Goal: Task Accomplishment & Management: Manage account settings

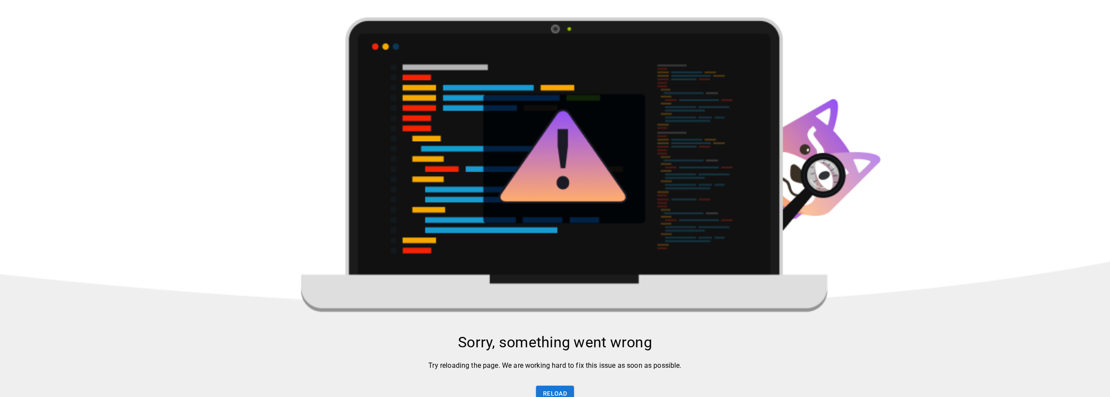
click at [890, 189] on img at bounding box center [555, 337] width 1110 height 641
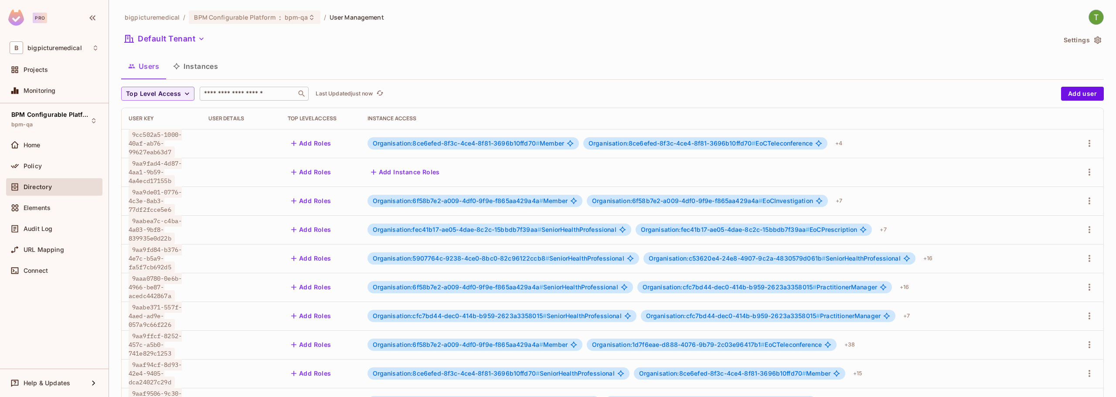
click at [219, 88] on div "​" at bounding box center [254, 94] width 109 height 14
paste input "**********"
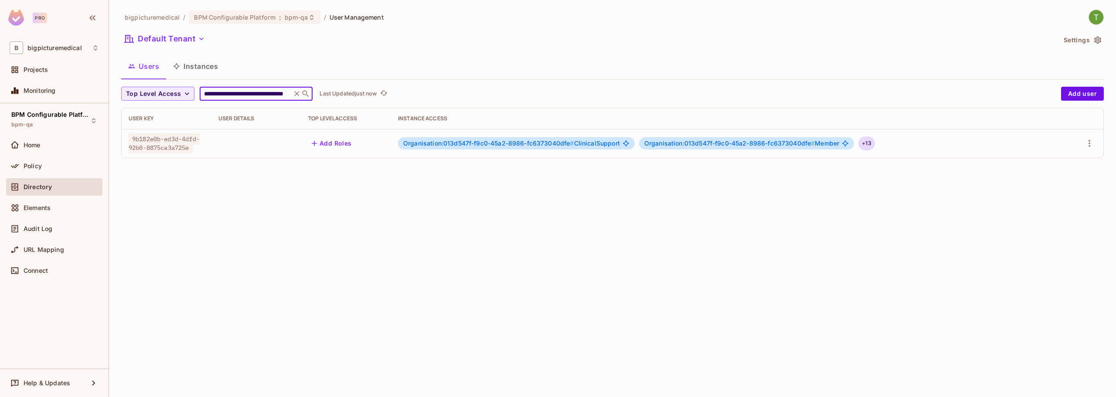
type input "**********"
click at [872, 143] on div "+ 13" at bounding box center [867, 143] width 16 height 14
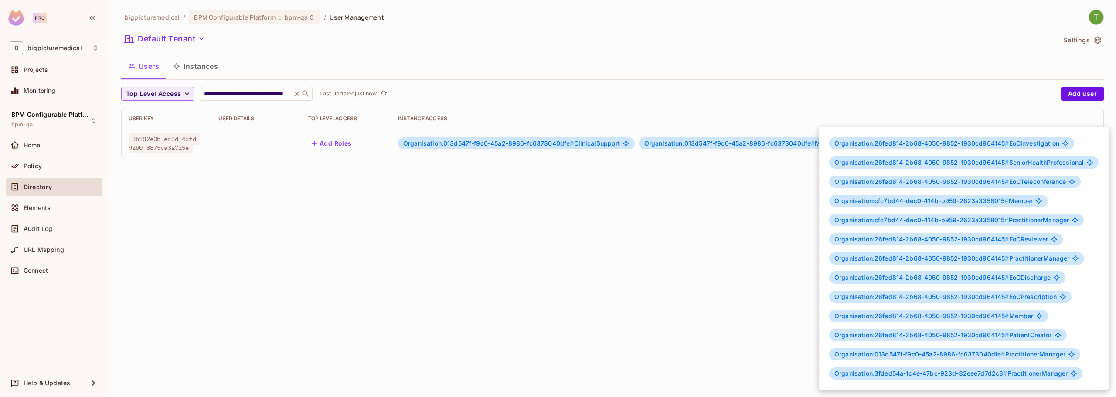
click at [1060, 116] on div at bounding box center [558, 198] width 1116 height 397
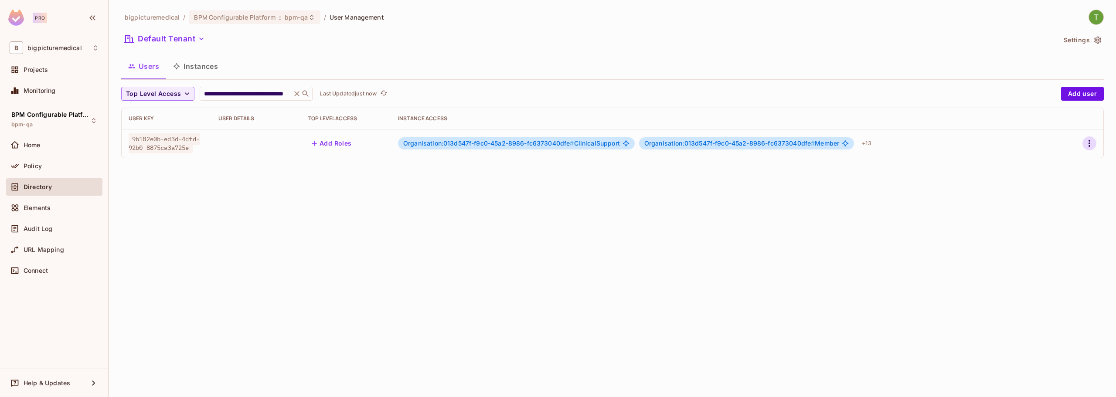
click at [1092, 144] on icon "button" at bounding box center [1089, 143] width 10 height 10
click at [1054, 160] on li "Edit" at bounding box center [1051, 163] width 77 height 19
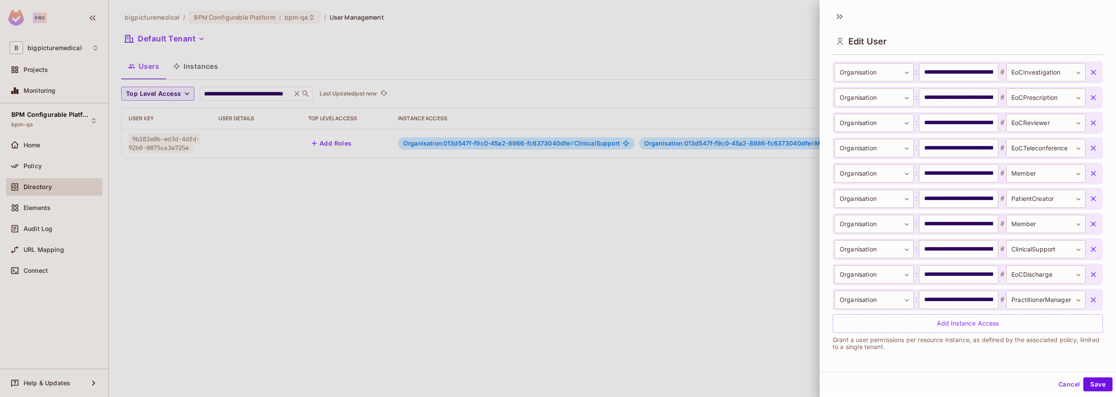
scroll to position [1, 0]
click at [1086, 296] on button "button" at bounding box center [1094, 299] width 16 height 16
click at [1087, 250] on button "button" at bounding box center [1094, 248] width 16 height 16
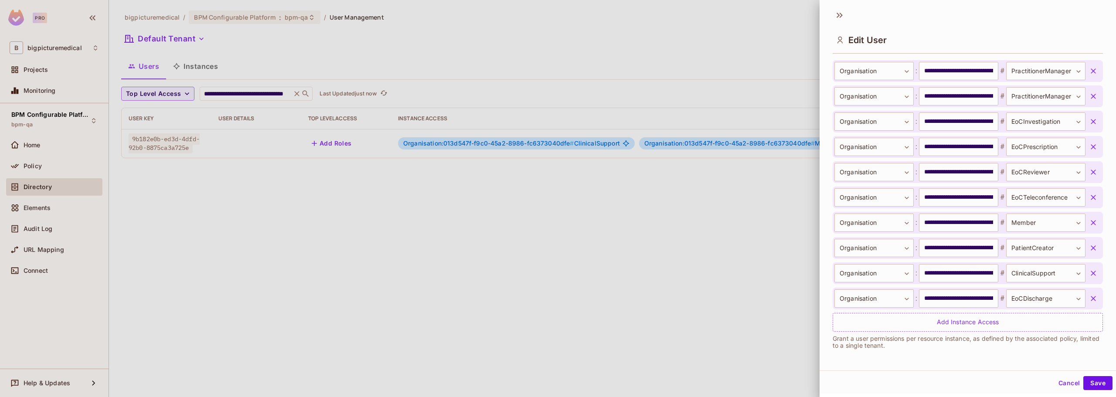
click at [1089, 95] on icon "button" at bounding box center [1093, 96] width 9 height 9
click at [1091, 97] on icon "button" at bounding box center [1093, 96] width 5 height 5
click at [1089, 96] on icon "button" at bounding box center [1093, 96] width 9 height 9
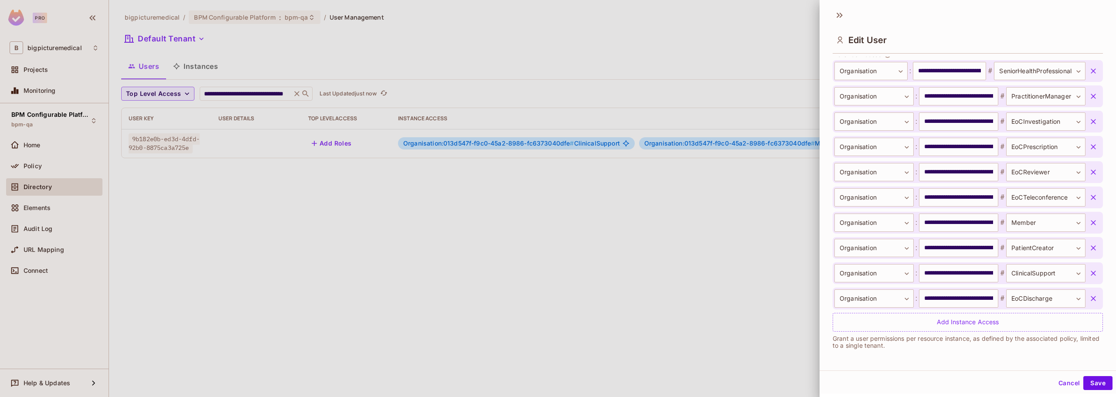
scroll to position [320, 0]
click at [1089, 96] on icon "button" at bounding box center [1093, 96] width 9 height 9
click at [1091, 222] on icon "button" at bounding box center [1093, 222] width 5 height 5
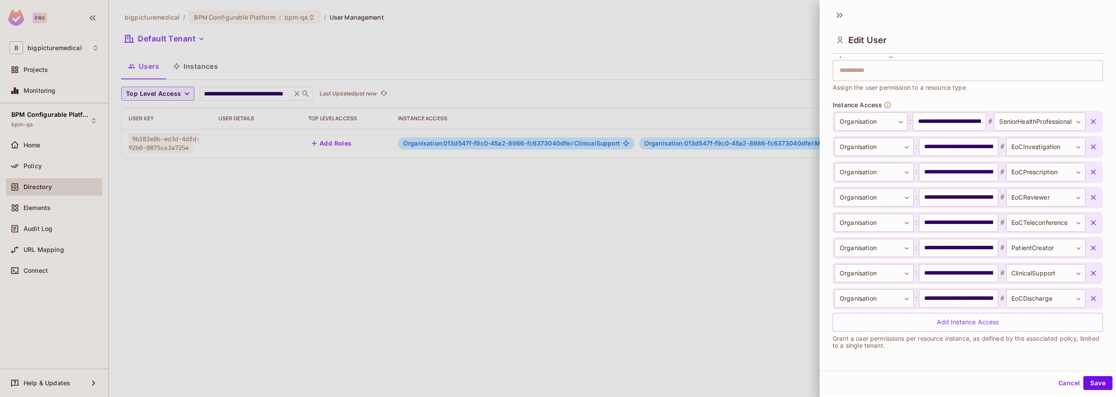
scroll to position [269, 0]
click at [1086, 120] on button "button" at bounding box center [1094, 122] width 16 height 16
click at [1091, 148] on icon "button" at bounding box center [1093, 146] width 5 height 5
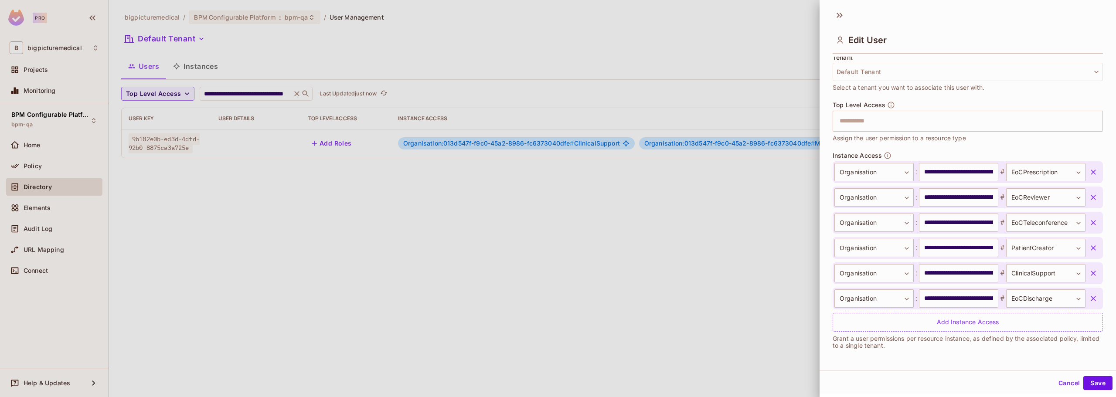
click at [1089, 173] on icon "button" at bounding box center [1093, 172] width 9 height 9
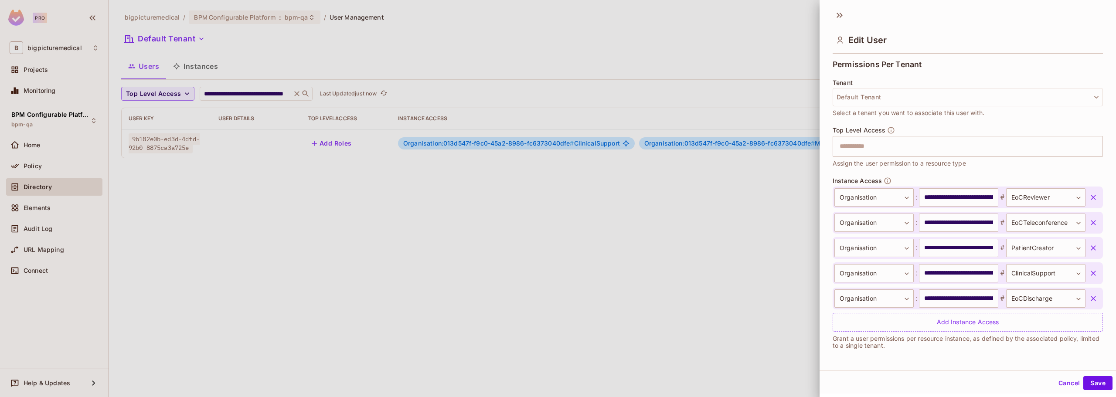
click at [1089, 198] on icon "button" at bounding box center [1093, 197] width 9 height 9
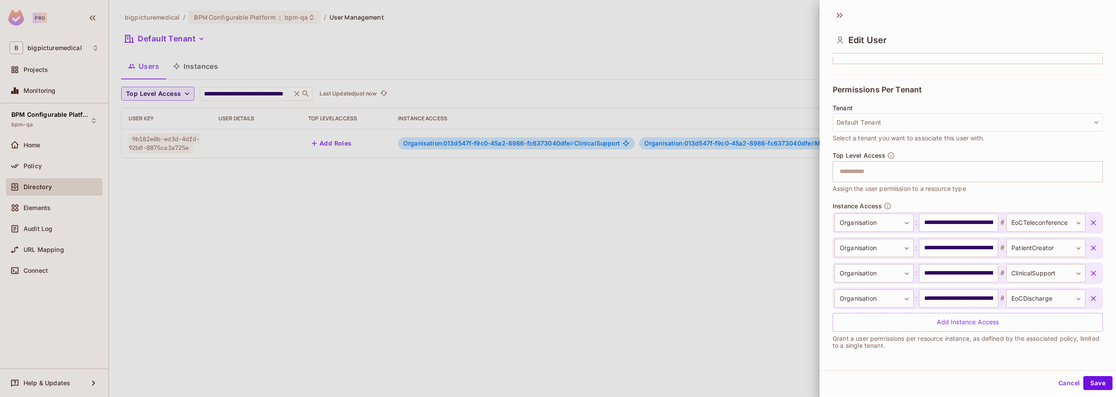
click at [1091, 224] on icon "button" at bounding box center [1093, 222] width 5 height 5
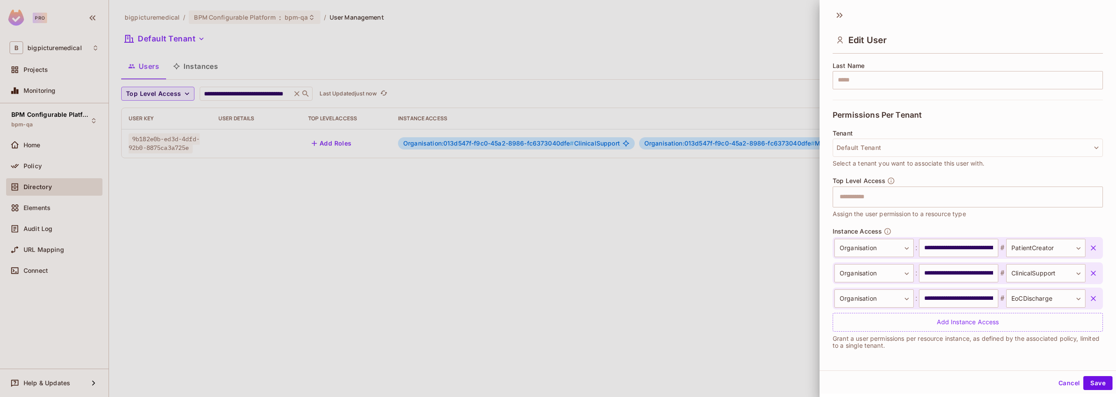
scroll to position [143, 0]
click at [1089, 245] on icon "button" at bounding box center [1093, 248] width 9 height 9
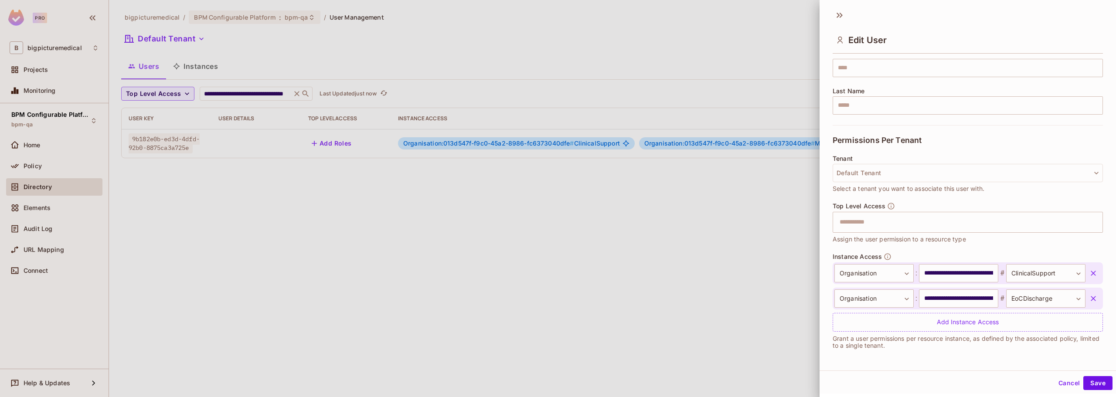
click at [1089, 272] on icon "button" at bounding box center [1093, 273] width 9 height 9
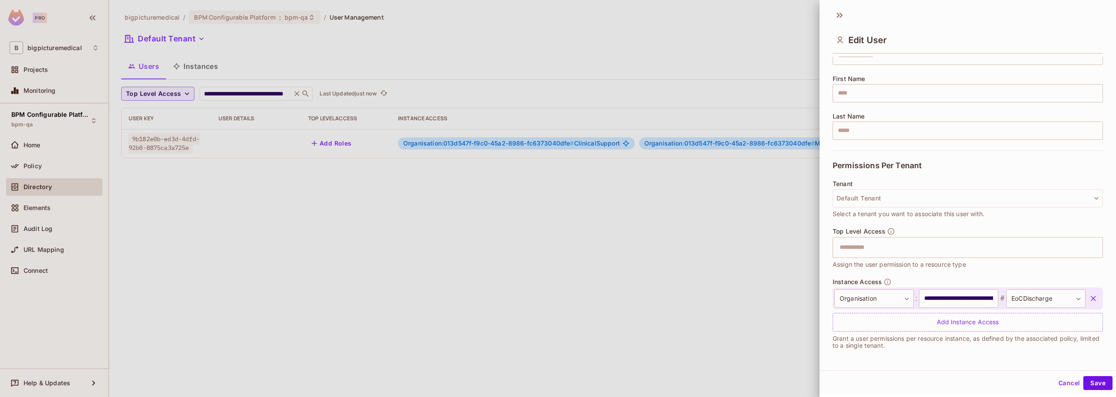
click at [1089, 297] on icon "button" at bounding box center [1093, 298] width 9 height 9
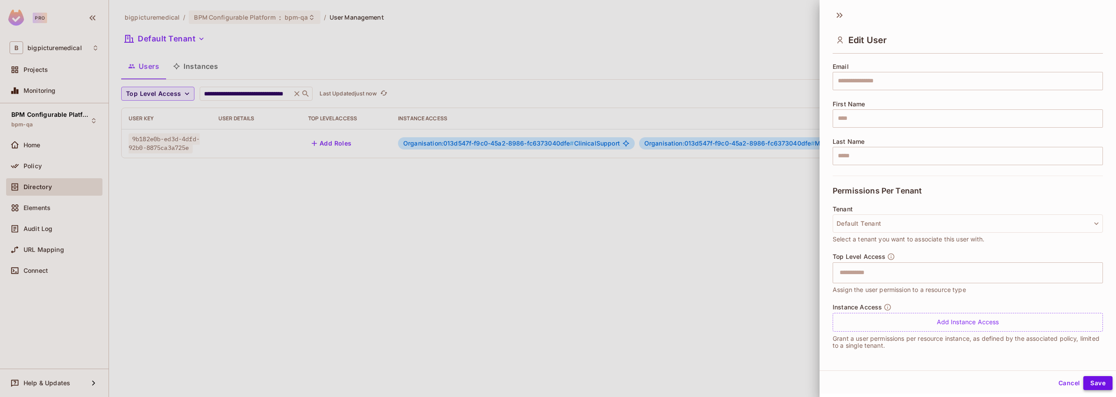
click at [1098, 381] on button "Save" at bounding box center [1098, 383] width 29 height 14
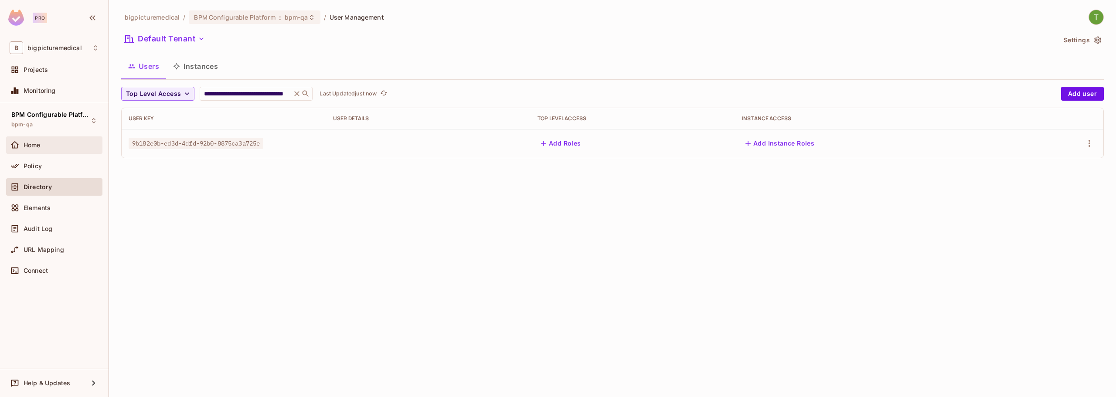
click at [39, 142] on span "Home" at bounding box center [32, 145] width 17 height 7
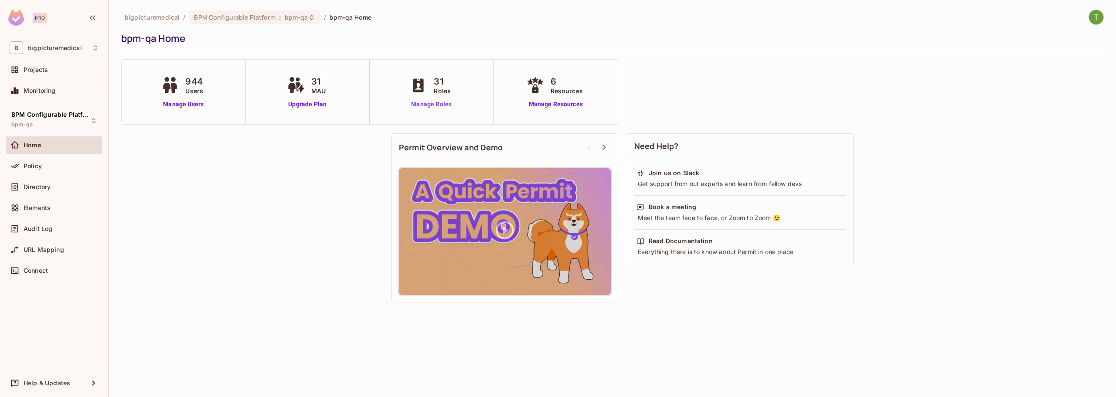
click at [426, 105] on link "Manage Roles" at bounding box center [432, 104] width 48 height 9
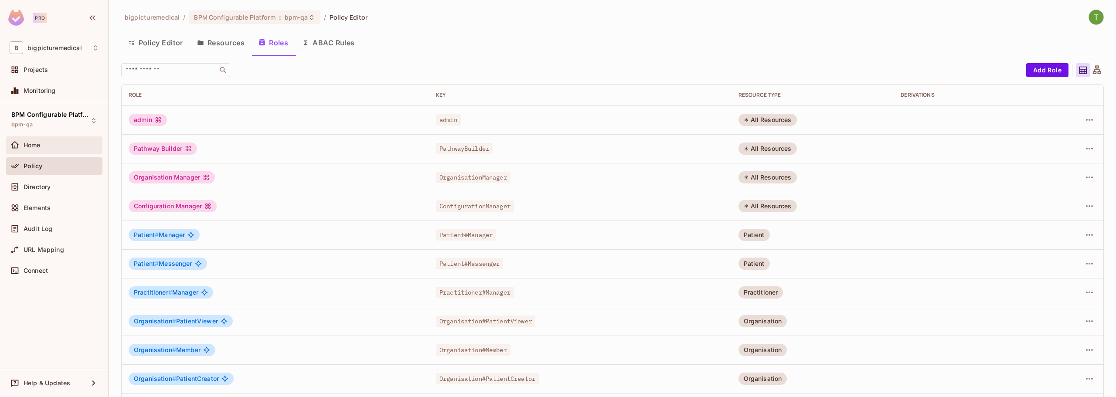
click at [39, 145] on span "Home" at bounding box center [32, 145] width 17 height 7
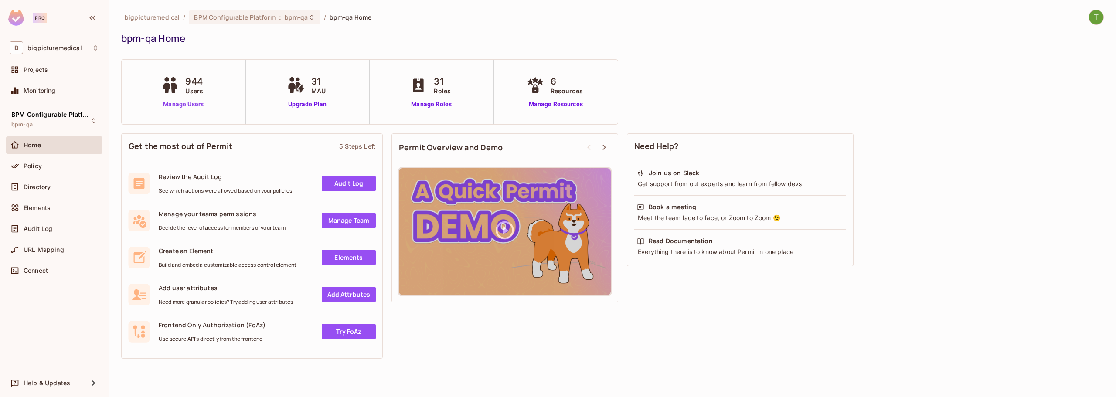
click at [177, 108] on link "Manage Users" at bounding box center [183, 104] width 48 height 9
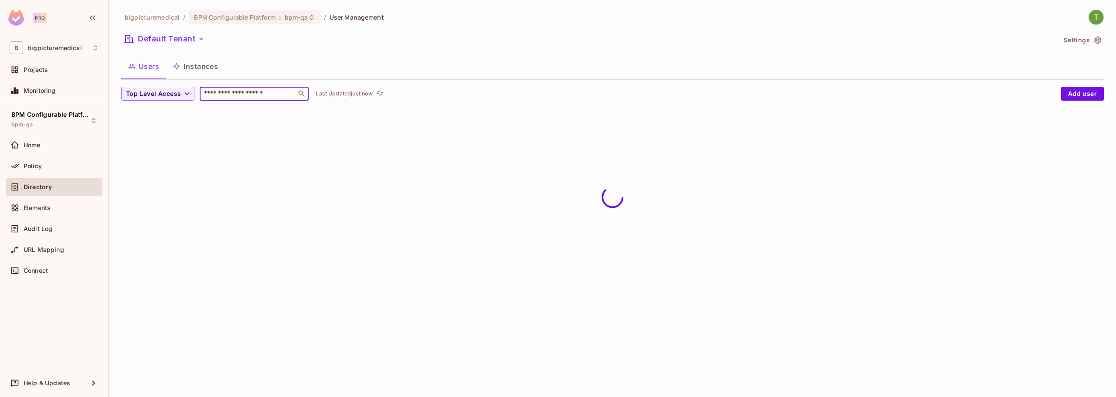
click at [210, 96] on input "text" at bounding box center [248, 93] width 92 height 9
paste input "**********"
type input "**********"
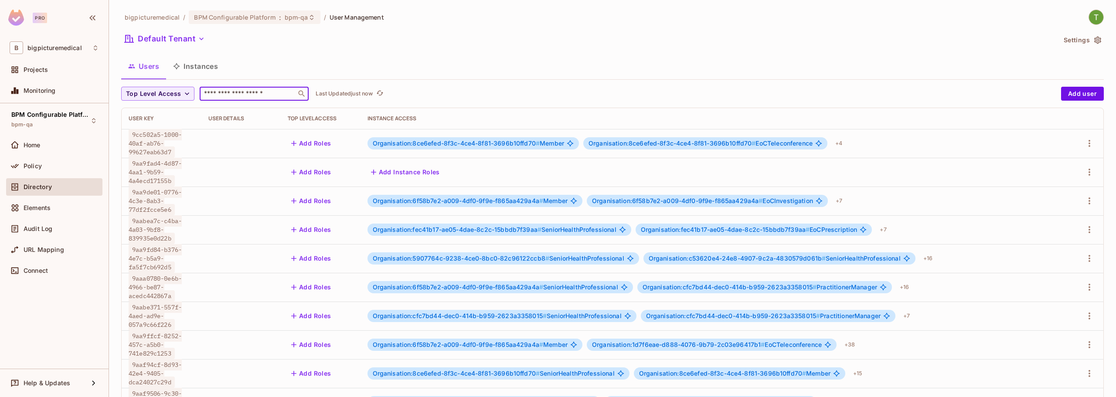
paste input "**********"
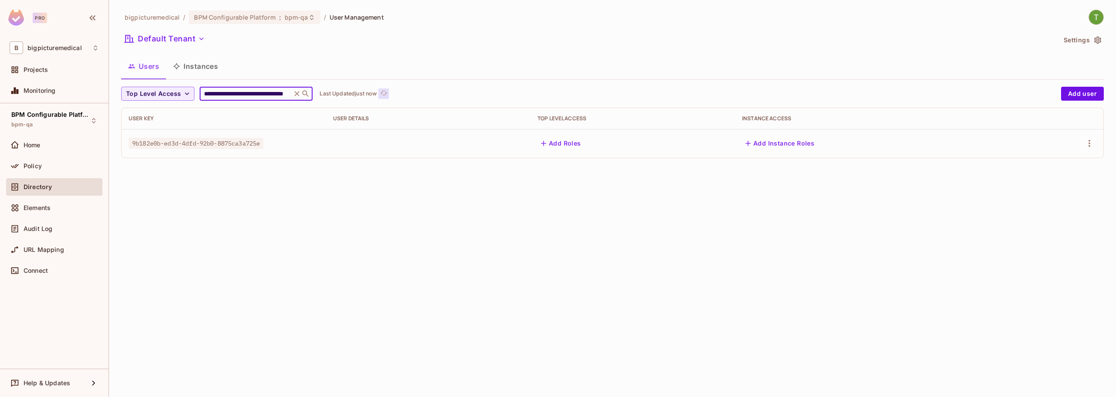
type input "**********"
click at [387, 92] on icon "refresh" at bounding box center [384, 93] width 7 height 5
click at [384, 92] on icon "refresh" at bounding box center [384, 93] width 7 height 5
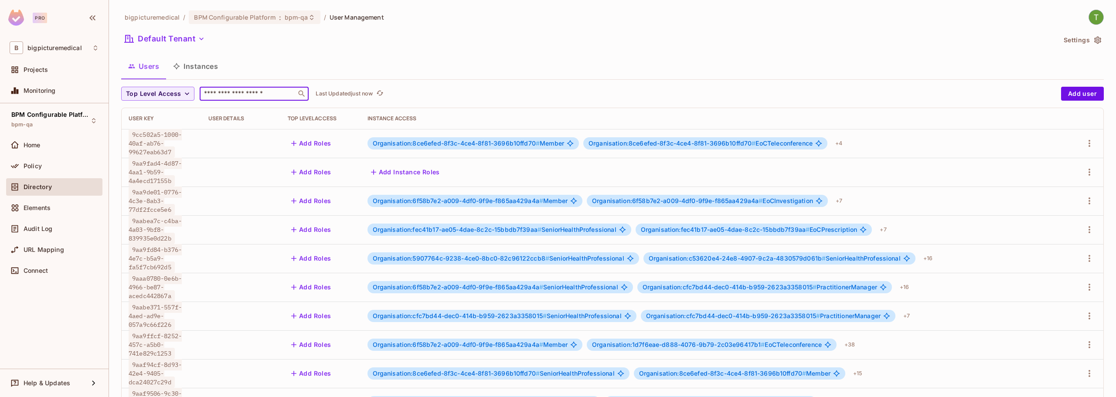
click at [235, 93] on input "text" at bounding box center [248, 93] width 92 height 9
paste input "**********"
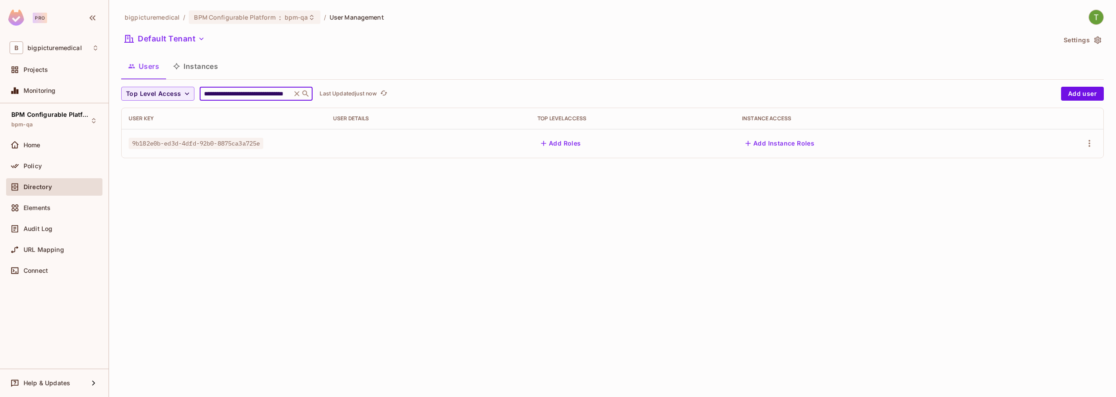
type input "**********"
click at [328, 213] on div "**********" at bounding box center [612, 198] width 1007 height 397
click at [400, 92] on icon "refresh" at bounding box center [399, 92] width 7 height 7
click at [387, 92] on icon "refresh" at bounding box center [384, 93] width 7 height 5
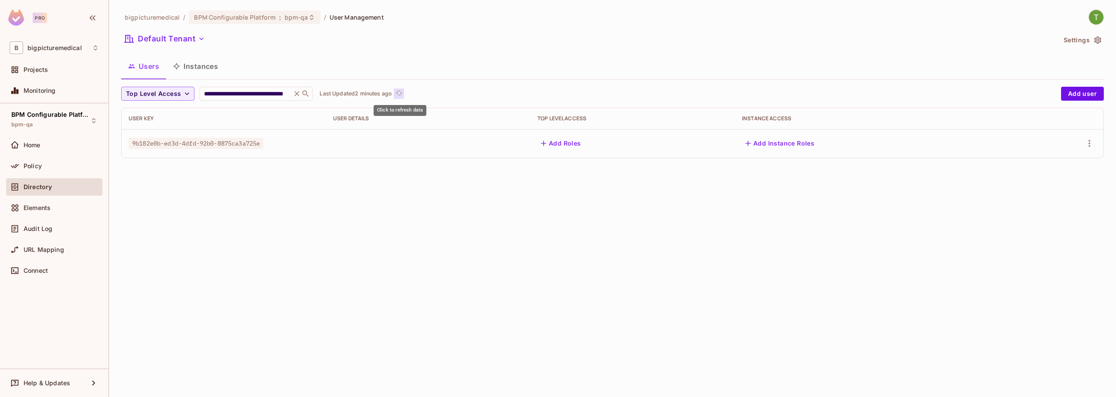
click at [399, 93] on icon "refresh" at bounding box center [399, 92] width 7 height 7
click at [162, 94] on span "Top Level Access" at bounding box center [153, 94] width 55 height 11
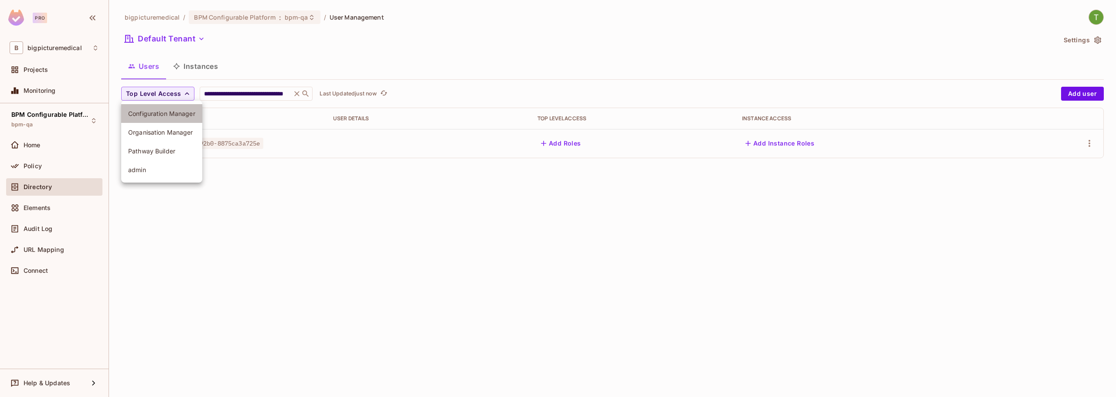
click at [183, 114] on span "Configuration Manager" at bounding box center [161, 113] width 67 height 8
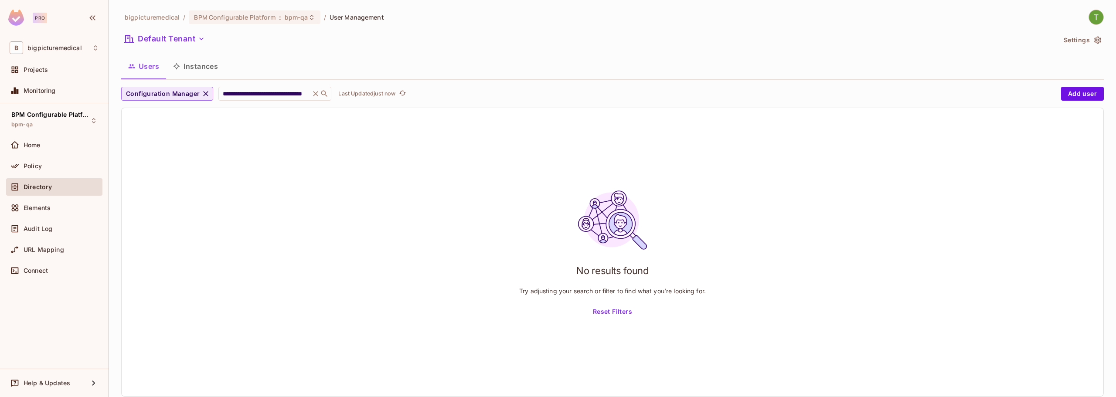
click at [181, 91] on span "Configuration Manager" at bounding box center [163, 94] width 74 height 11
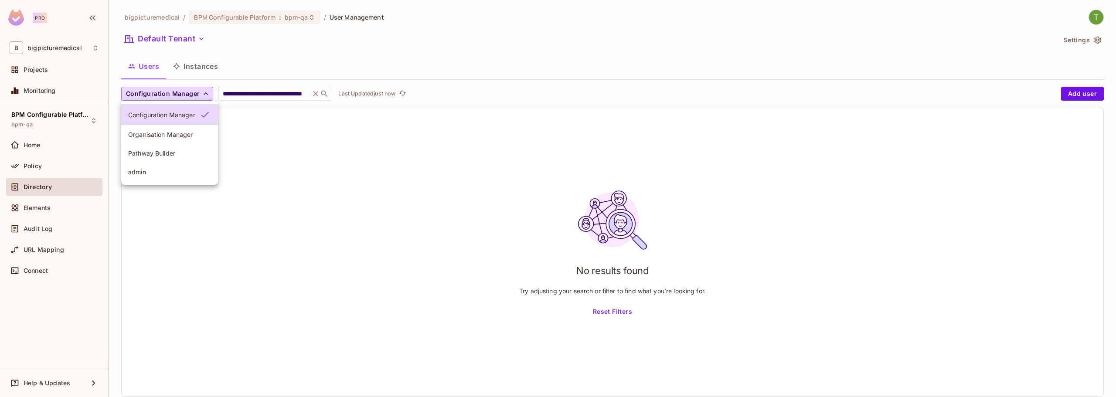
click at [163, 136] on span "Organisation Manager" at bounding box center [169, 134] width 83 height 8
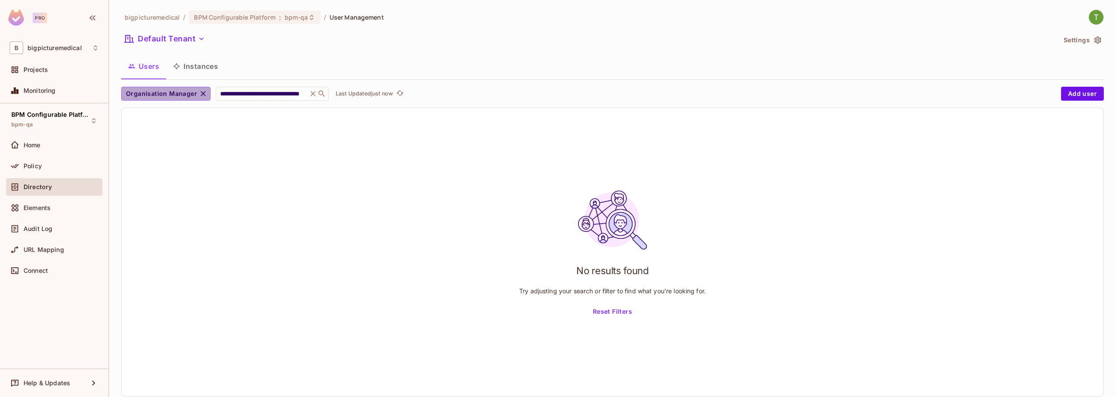
click at [167, 92] on span "Organisation Manager" at bounding box center [161, 94] width 71 height 11
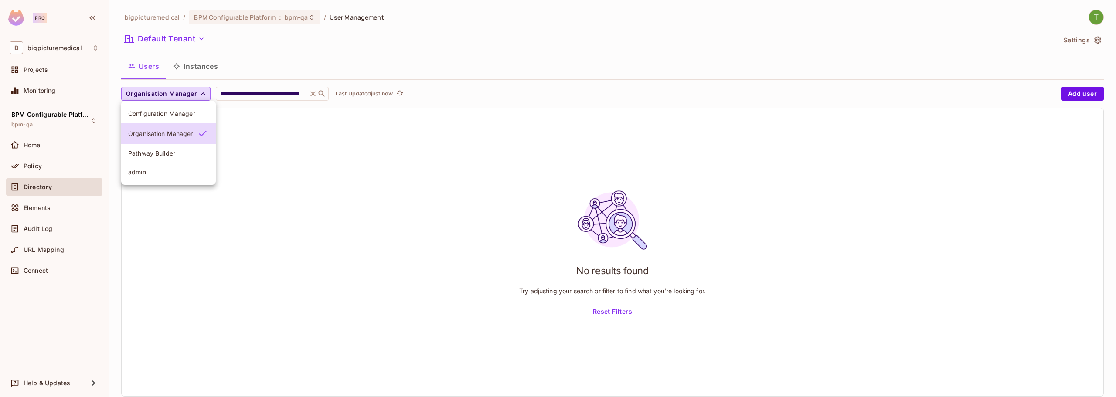
click at [160, 166] on li "admin" at bounding box center [168, 172] width 95 height 19
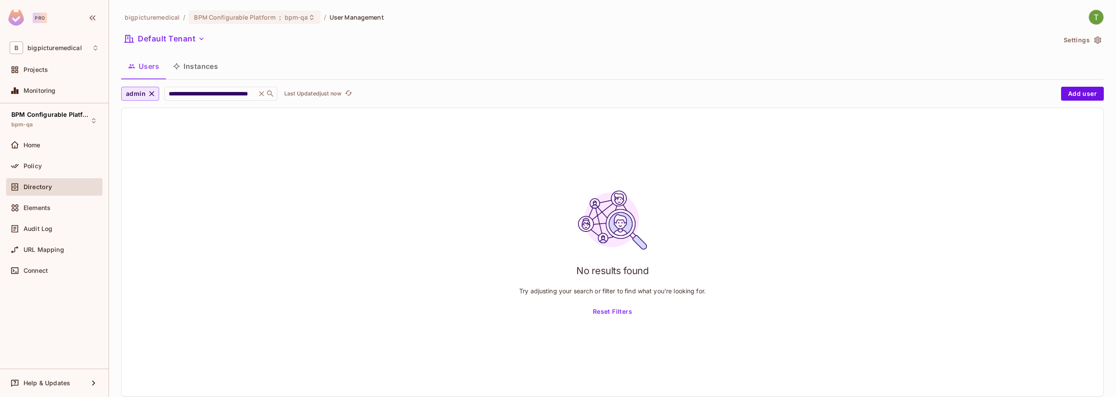
click at [150, 93] on icon "button" at bounding box center [151, 93] width 9 height 9
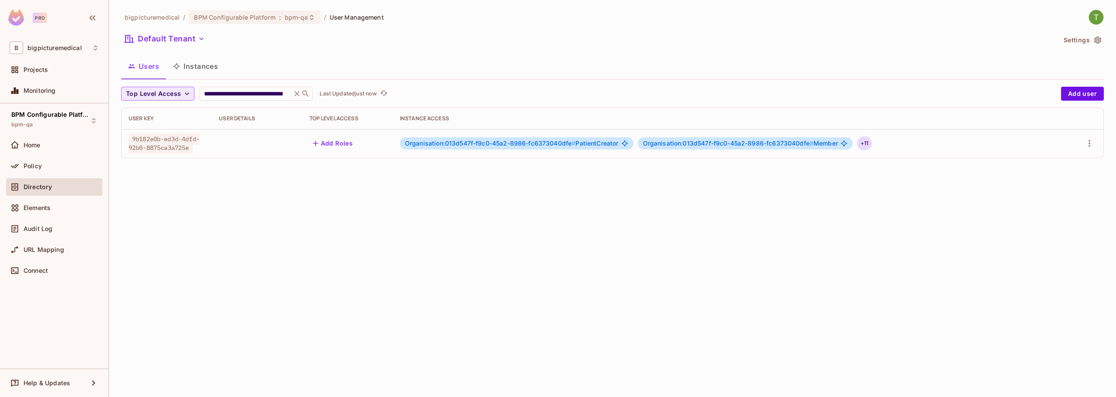
click at [871, 142] on div "+ 11" at bounding box center [864, 143] width 15 height 14
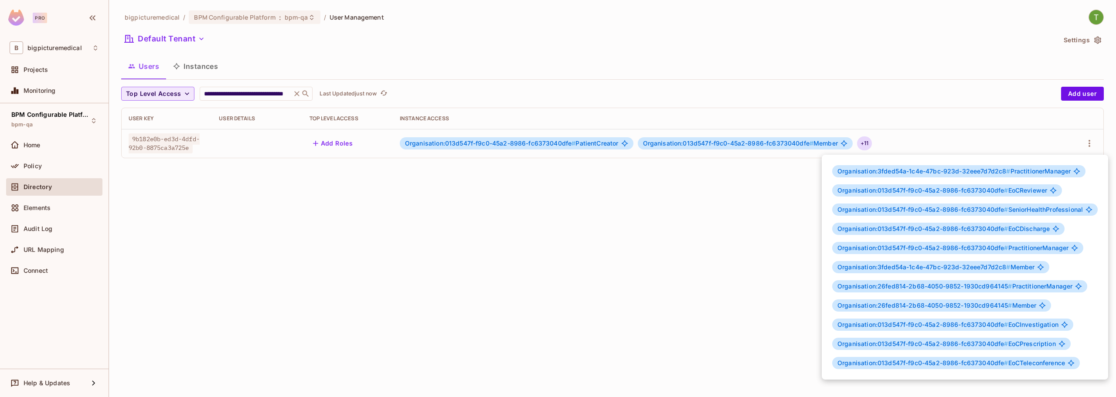
click at [557, 274] on div at bounding box center [558, 198] width 1116 height 397
